Goal: Task Accomplishment & Management: Manage account settings

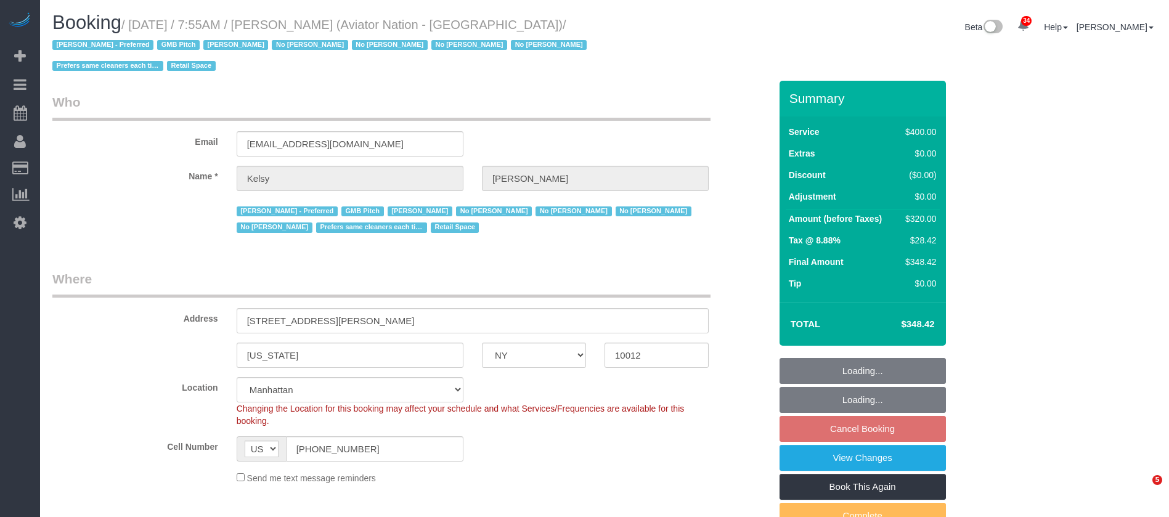
select select "NY"
select select "2"
select select "150"
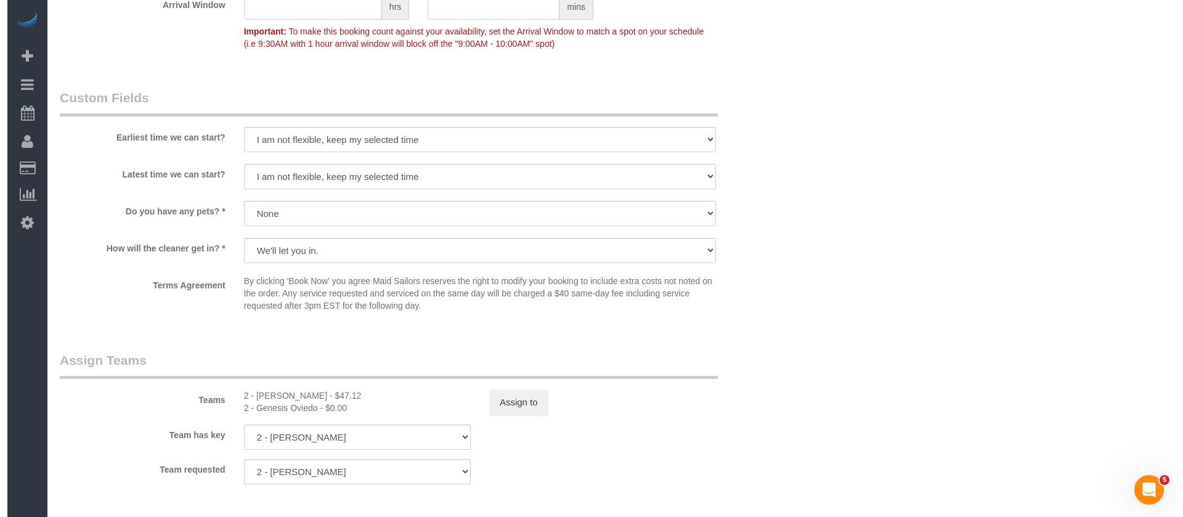
scroll to position [1294, 0]
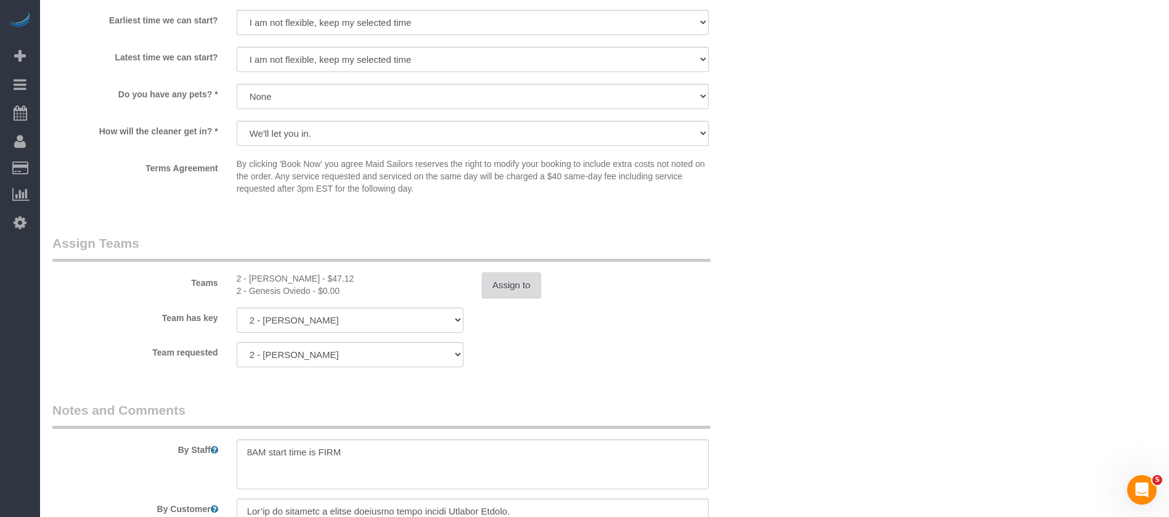
click at [521, 289] on button "Assign to" at bounding box center [511, 285] width 59 height 26
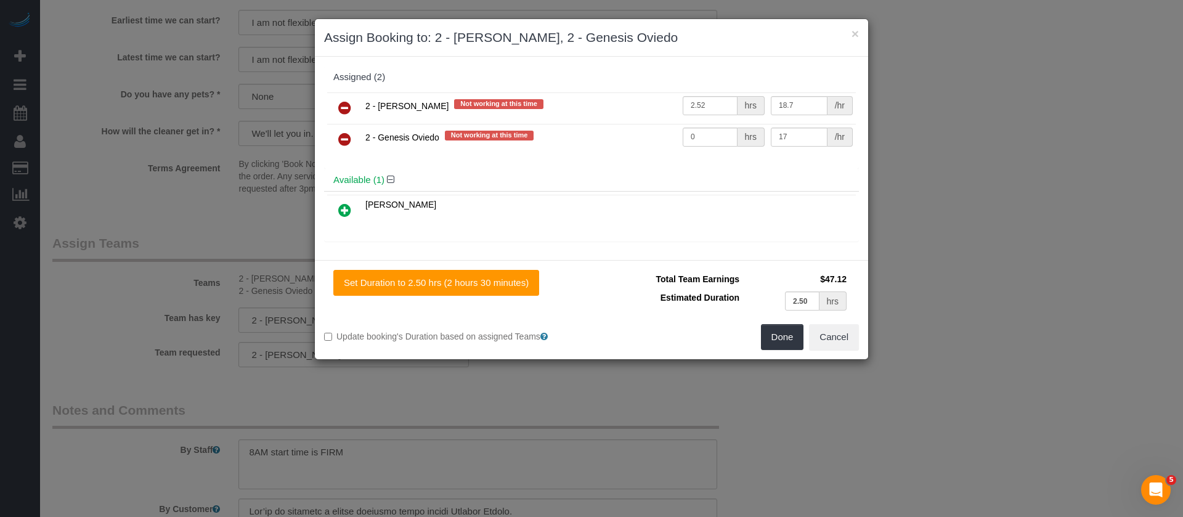
click at [344, 137] on icon at bounding box center [344, 139] width 13 height 15
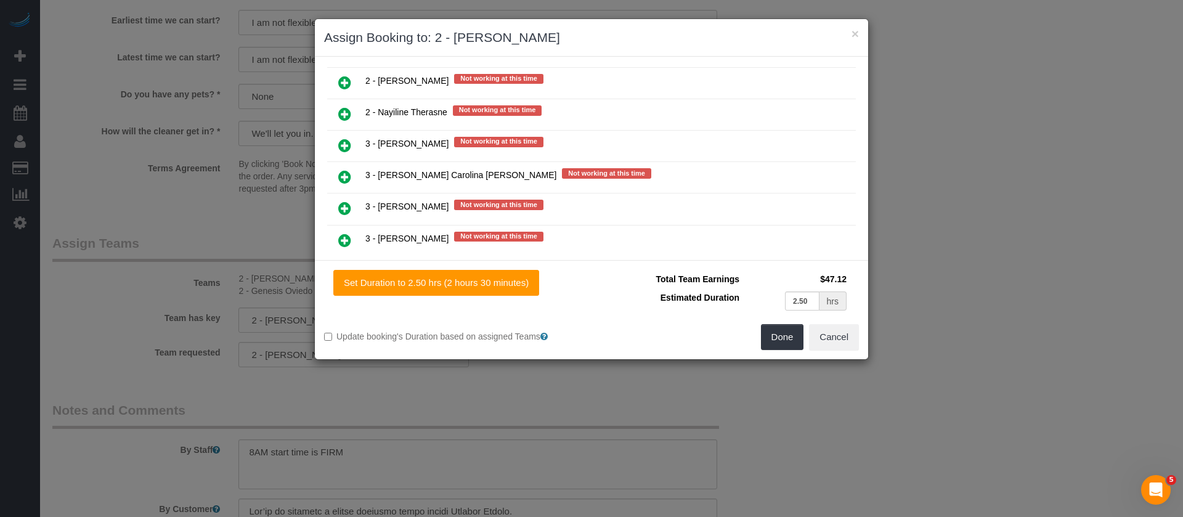
scroll to position [1571, 0]
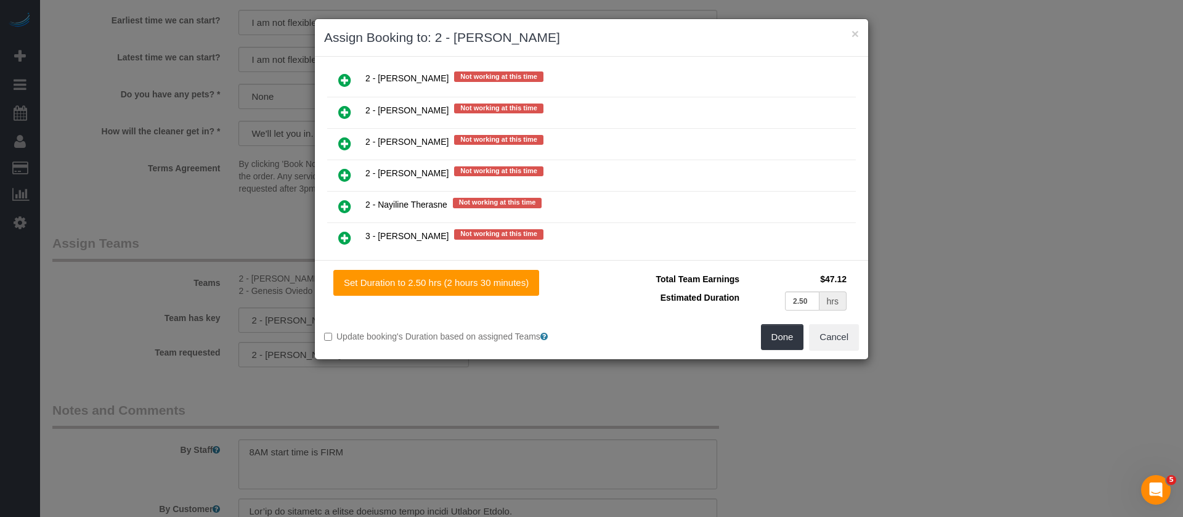
click at [348, 113] on icon at bounding box center [344, 112] width 13 height 15
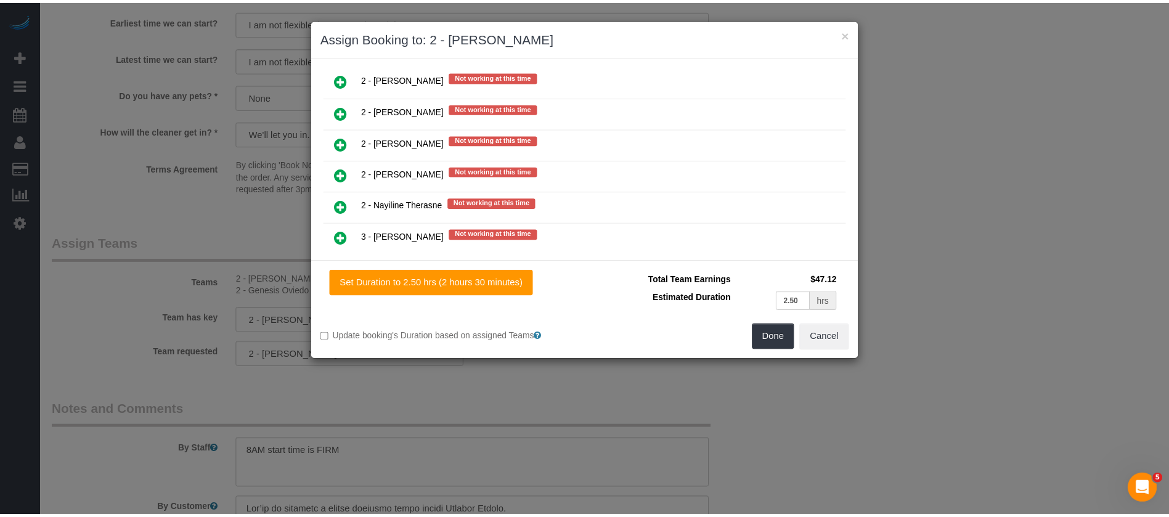
scroll to position [1603, 0]
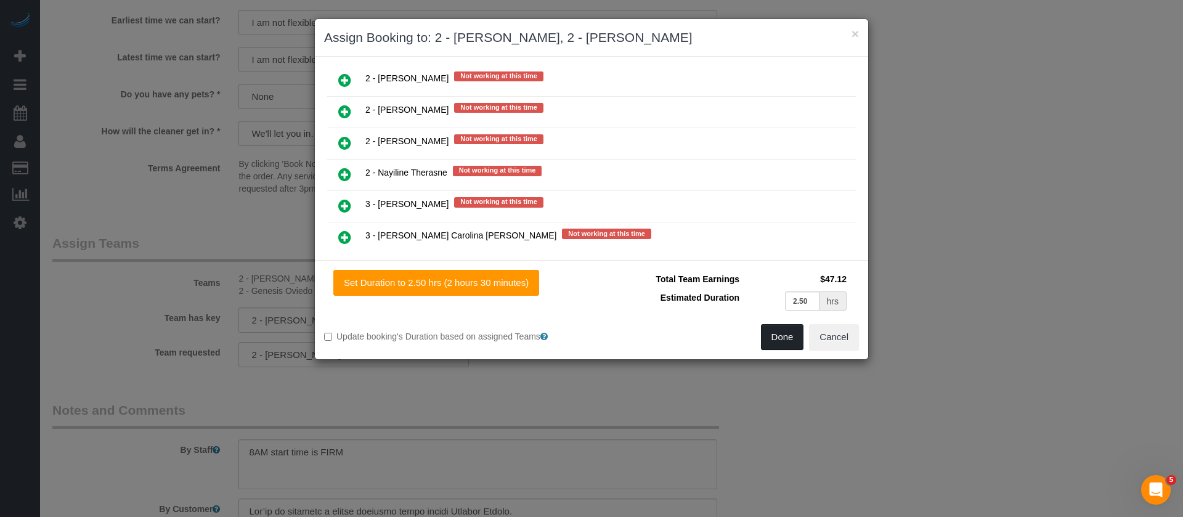
click at [784, 327] on button "Done" at bounding box center [782, 337] width 43 height 26
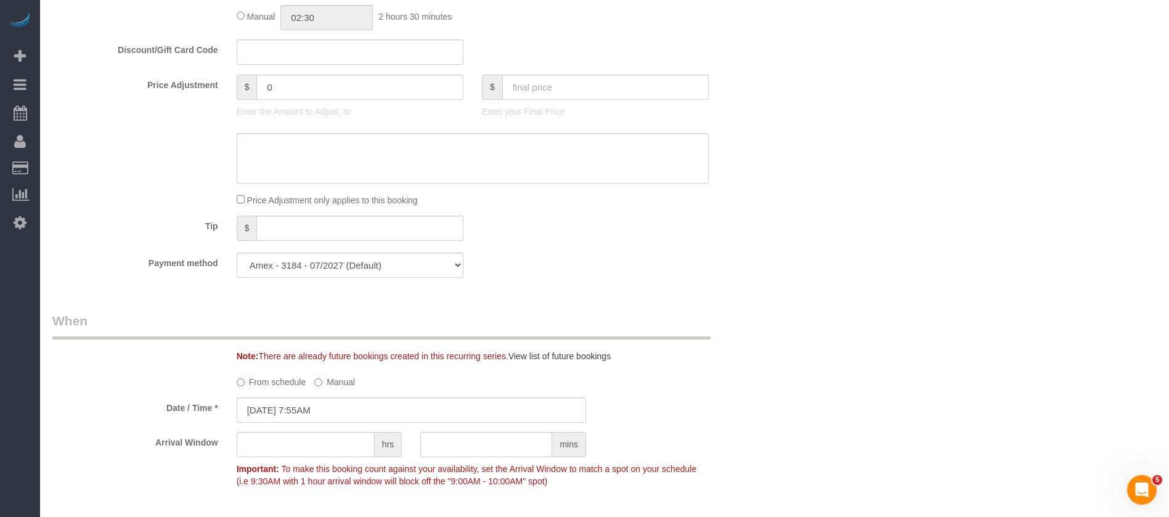
scroll to position [277, 0]
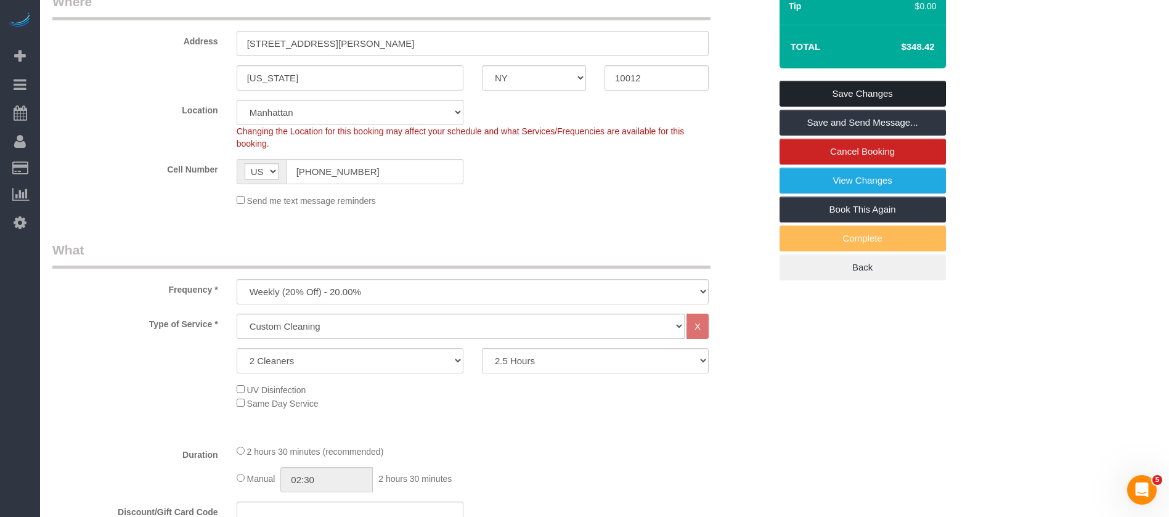
click at [879, 83] on link "Save Changes" at bounding box center [862, 94] width 166 height 26
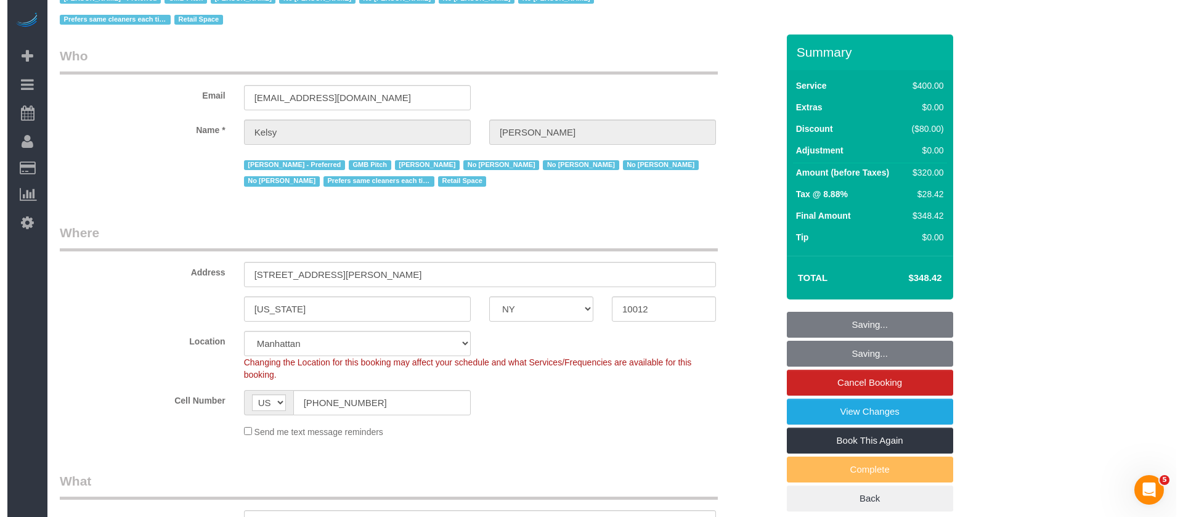
scroll to position [0, 0]
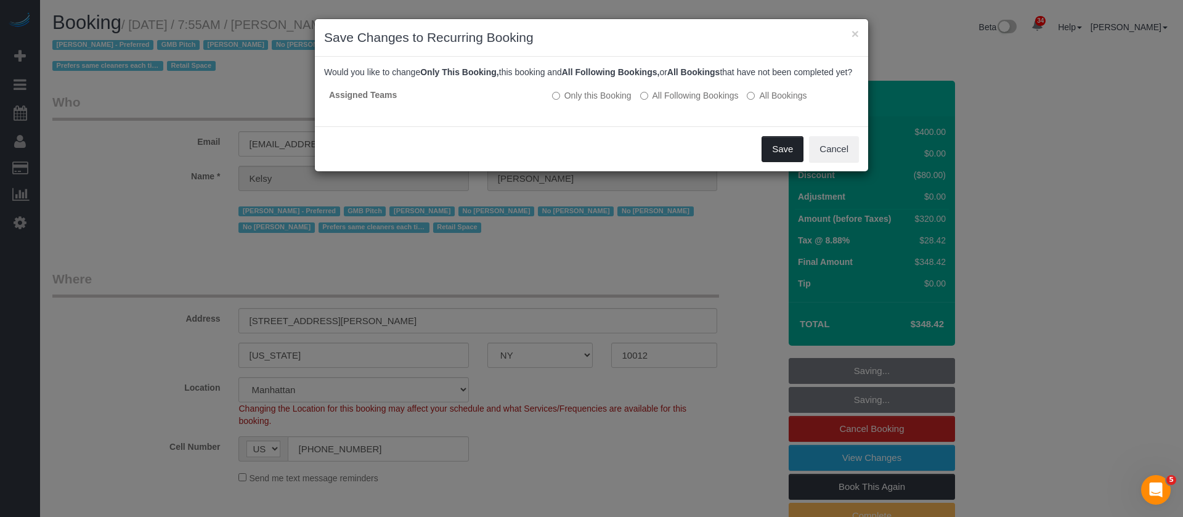
click at [773, 162] on button "Save" at bounding box center [782, 149] width 42 height 26
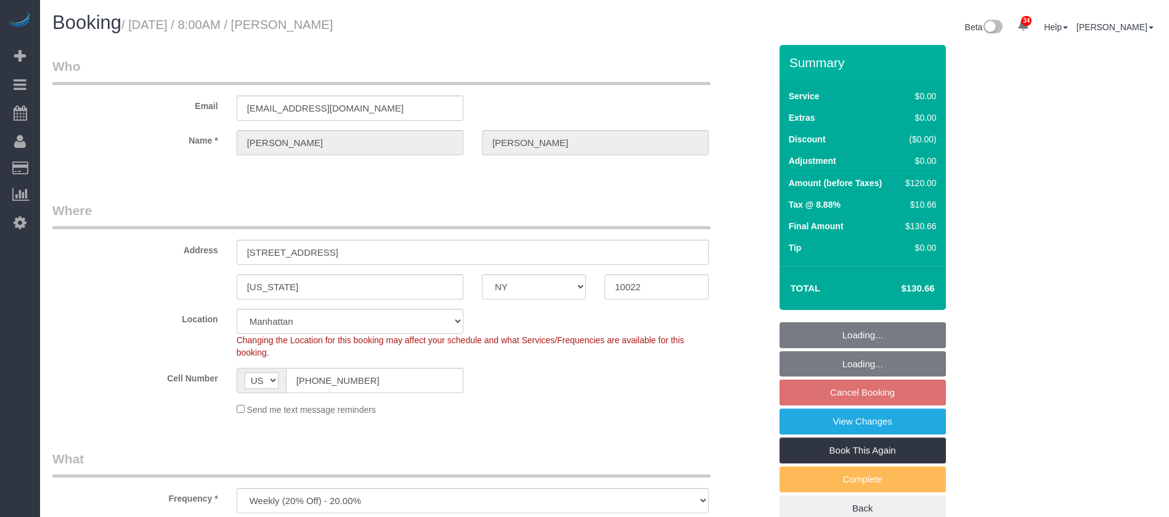
select select "NY"
select select "spot1"
select select "number:56"
select select "number:75"
select select "number:15"
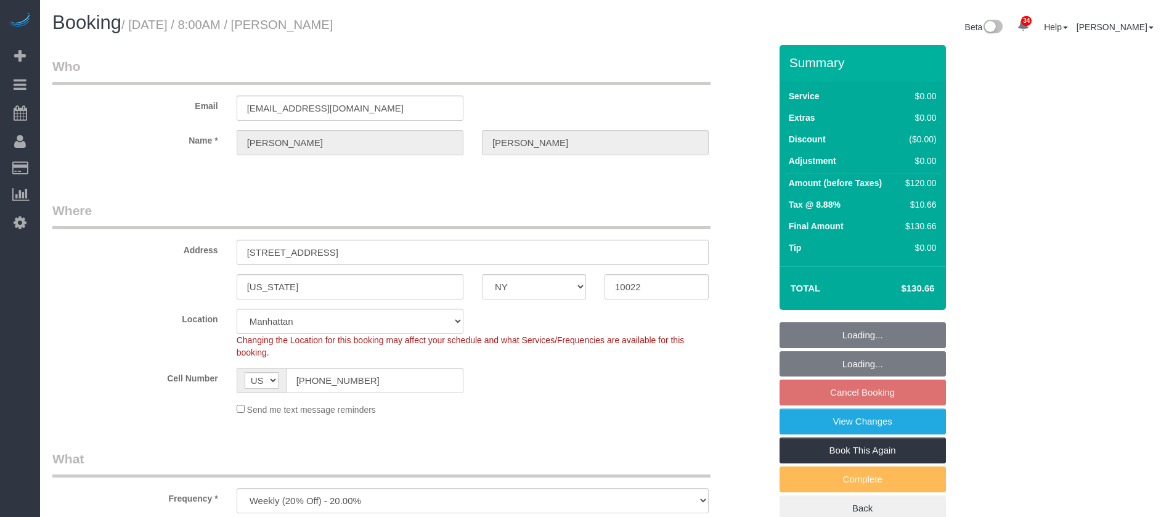
select select "number:5"
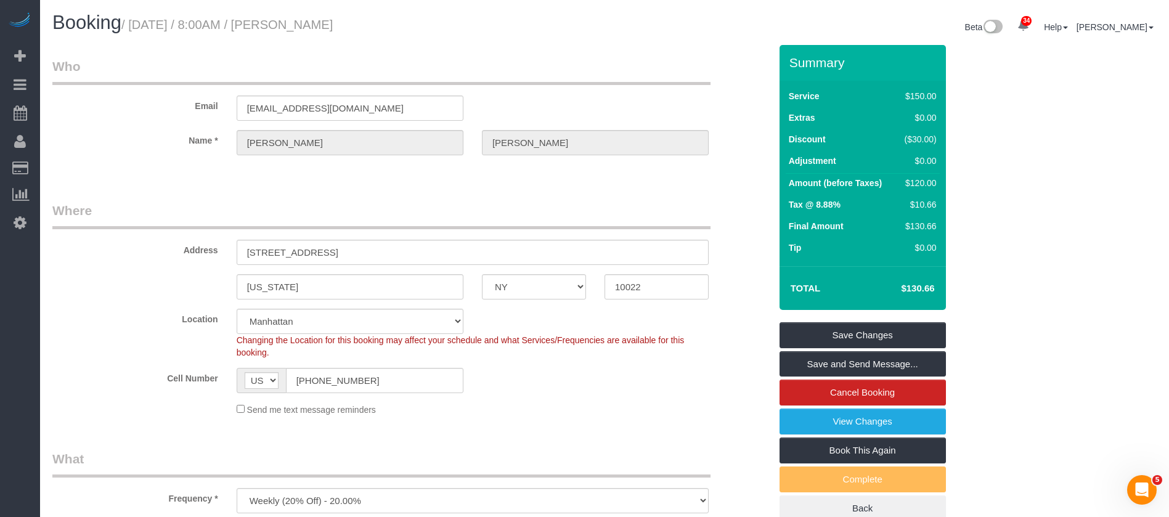
click at [110, 125] on sui-booking-customer "Email jakepooh@yahoo.com Name * Evelyn Cundy" at bounding box center [411, 112] width 718 height 110
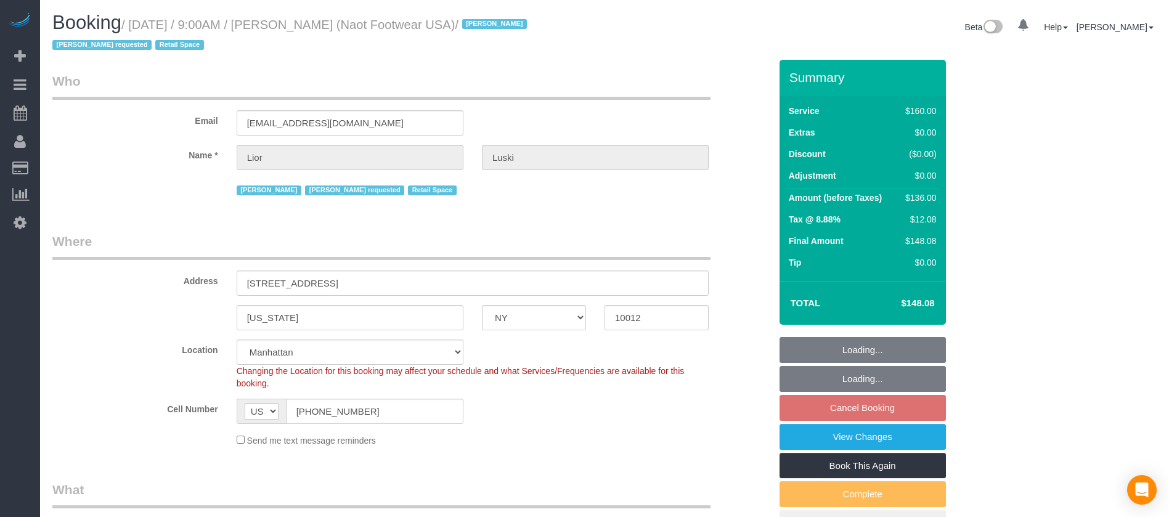
select select "NY"
select select "string:stripe-pm_1RpXIJ4VGloSiKo714XigFPm"
select select "spot2"
select select "number:89"
select select "number:90"
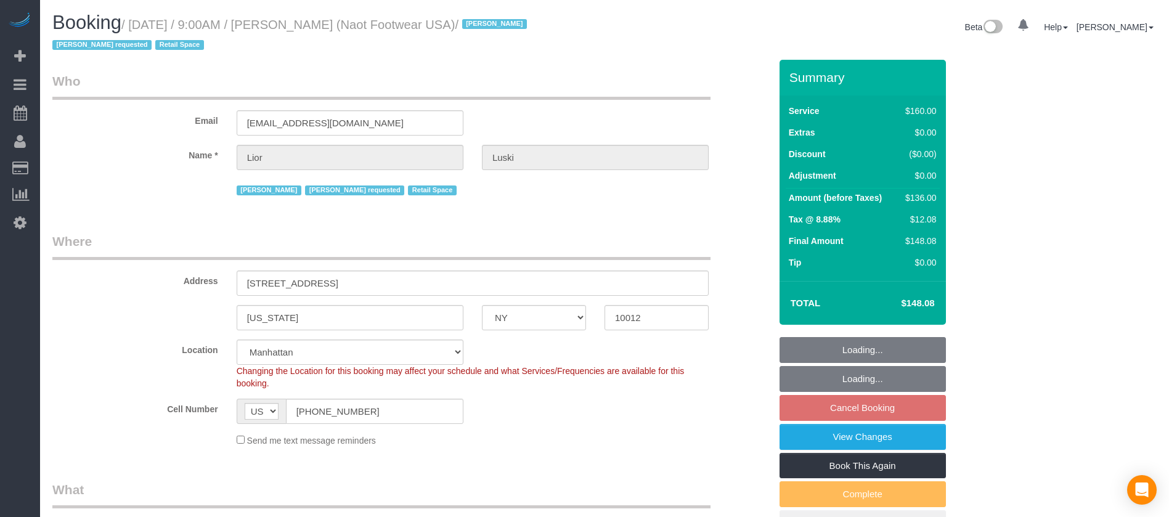
select select "number:15"
select select "number:7"
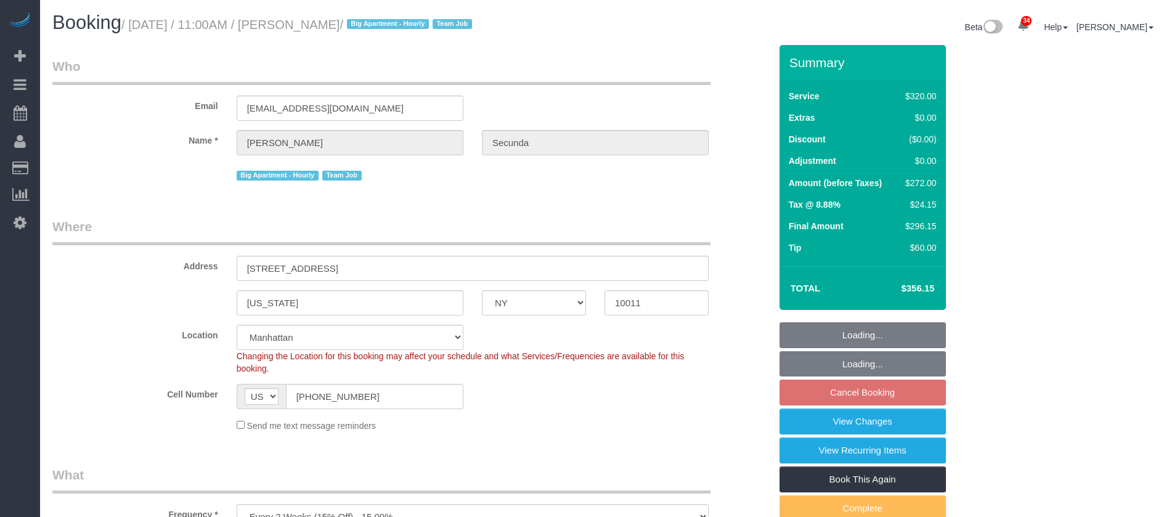
select select "NY"
select select "spot2"
select select "number:89"
select select "number:90"
select select "number:15"
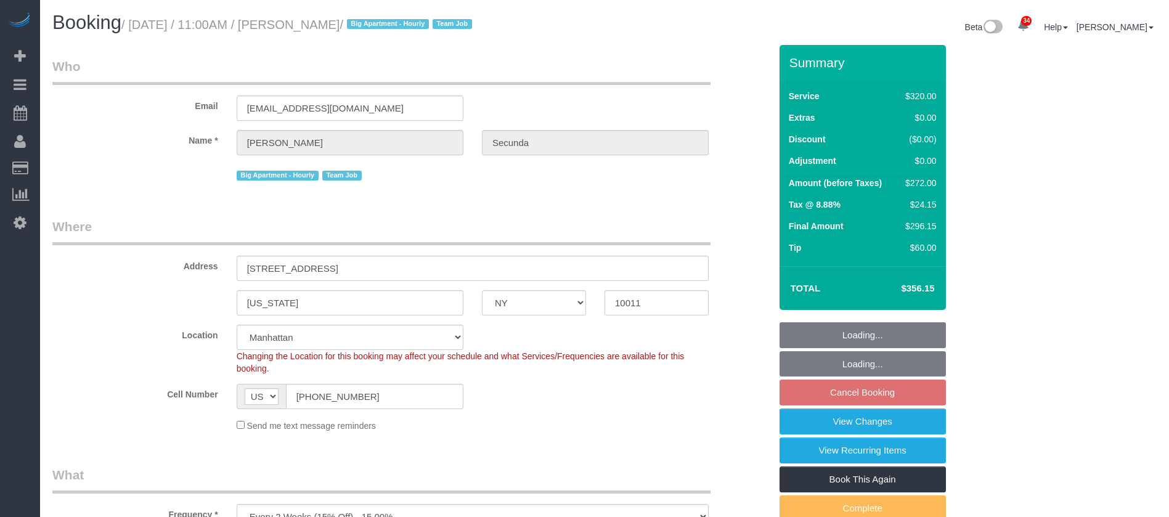
select select "number:6"
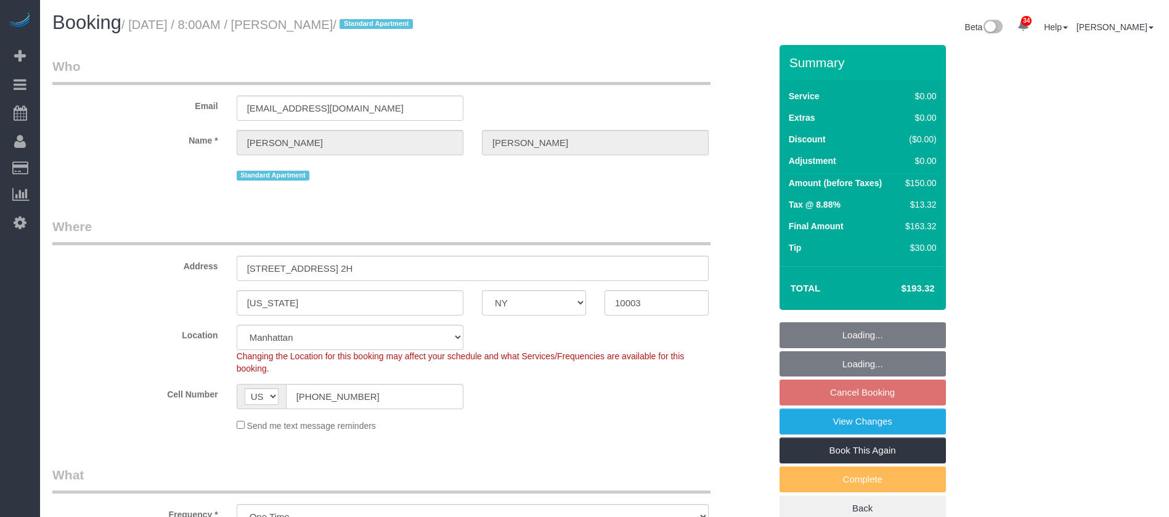
select select "NY"
select select "number:89"
select select "number:90"
select select "number:15"
select select "number:5"
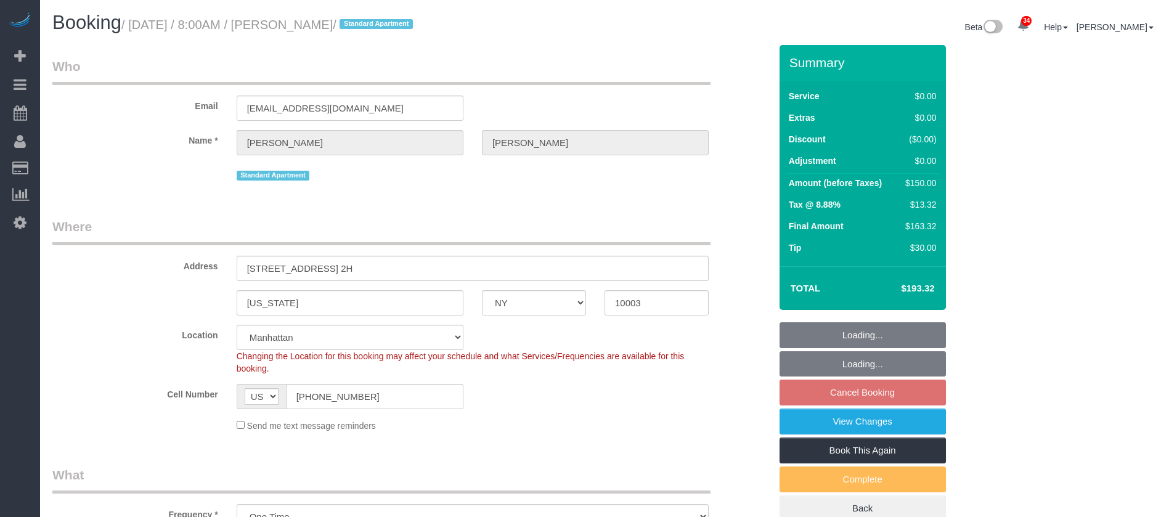
select select "spot1"
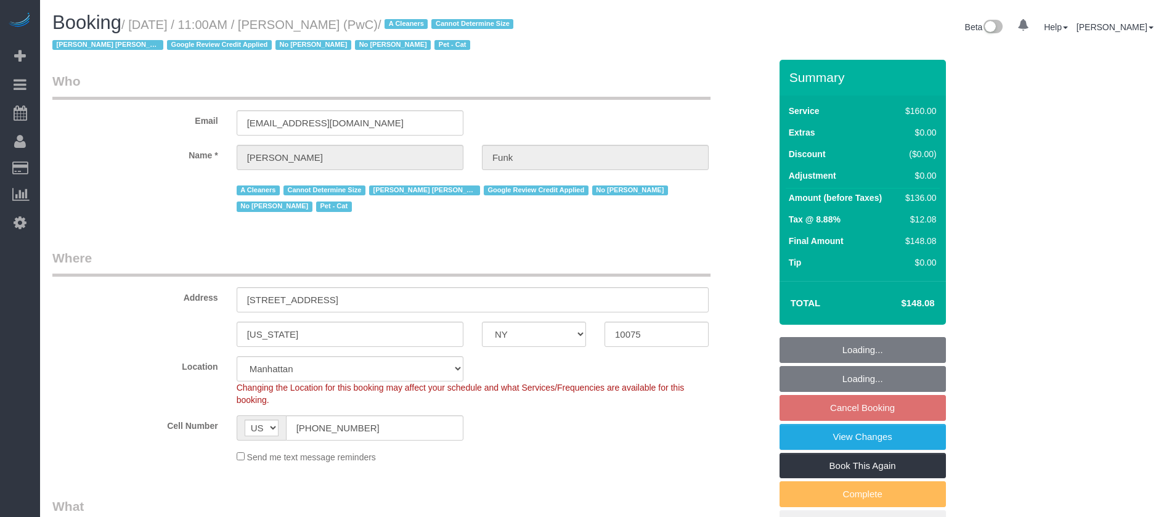
select select "NY"
select select "spot2"
select select "spot59"
select select "number:57"
select select "number:71"
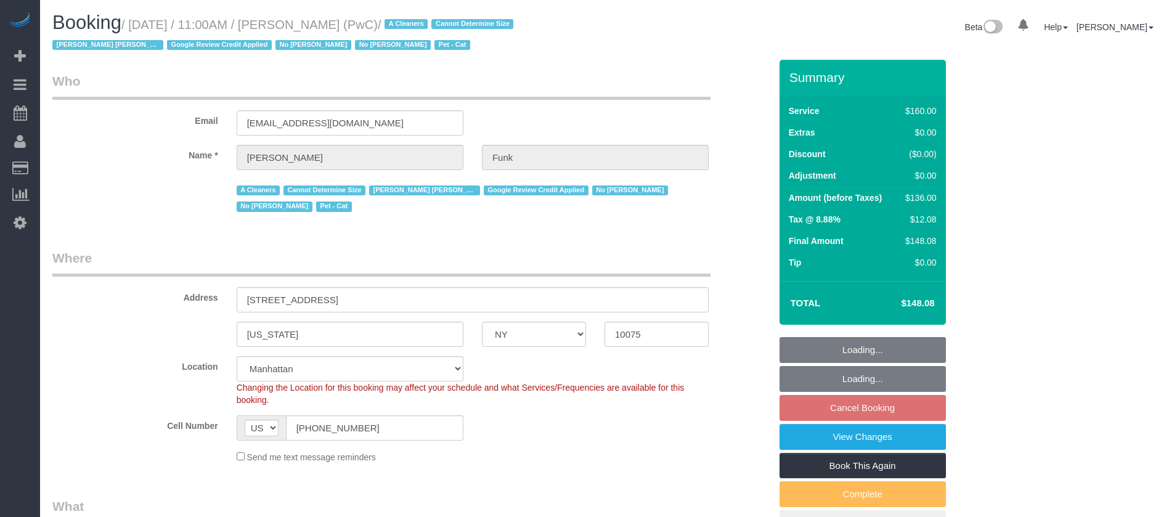
select select "number:14"
select select "number:5"
select select "object:1379"
